Goal: Navigation & Orientation: Go to known website

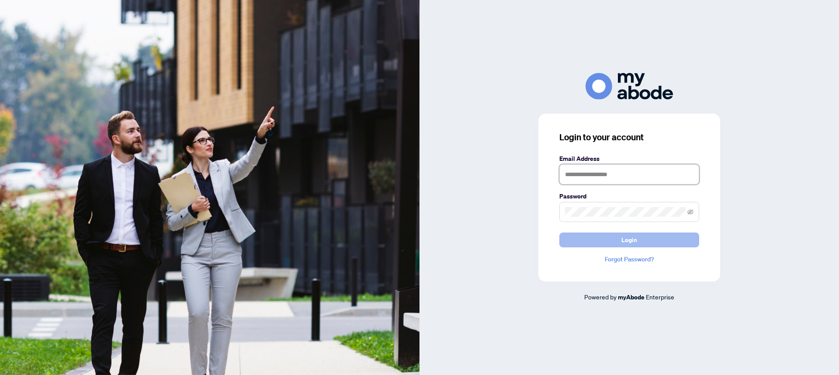
type input "**********"
click at [688, 240] on button "Login" at bounding box center [630, 240] width 140 height 15
